Goal: Check status

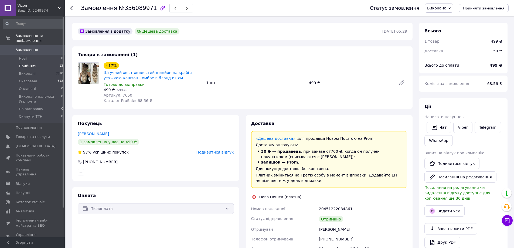
click at [49, 62] on li "Прийняті 13" at bounding box center [33, 66] width 66 height 8
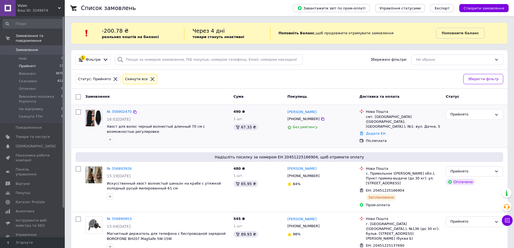
click at [118, 108] on div "№ 356902470 16:02[DATE] Хвост для волос черный волнистый длинный 70 см с возмож…" at bounding box center [168, 126] width 126 height 38
click at [117, 114] on link "№ 356902470" at bounding box center [119, 111] width 25 height 4
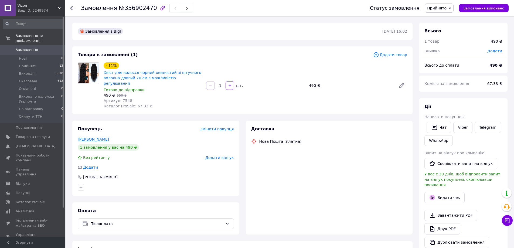
click at [101, 137] on link "[PERSON_NAME]" at bounding box center [93, 139] width 31 height 4
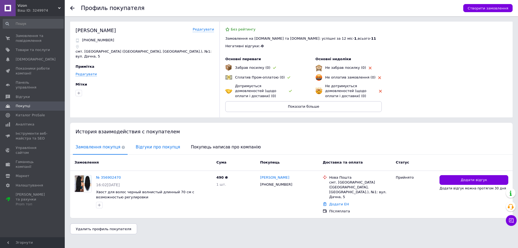
click at [146, 147] on span "Відгуки про покупця" at bounding box center [158, 147] width 50 height 14
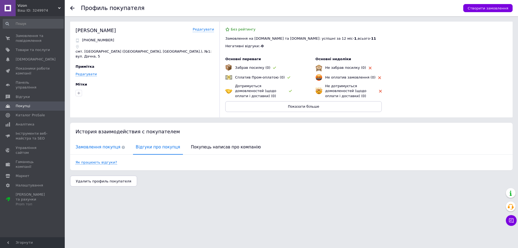
click at [104, 146] on span "Замовлення покупця" at bounding box center [100, 147] width 55 height 14
